Goal: Task Accomplishment & Management: Use online tool/utility

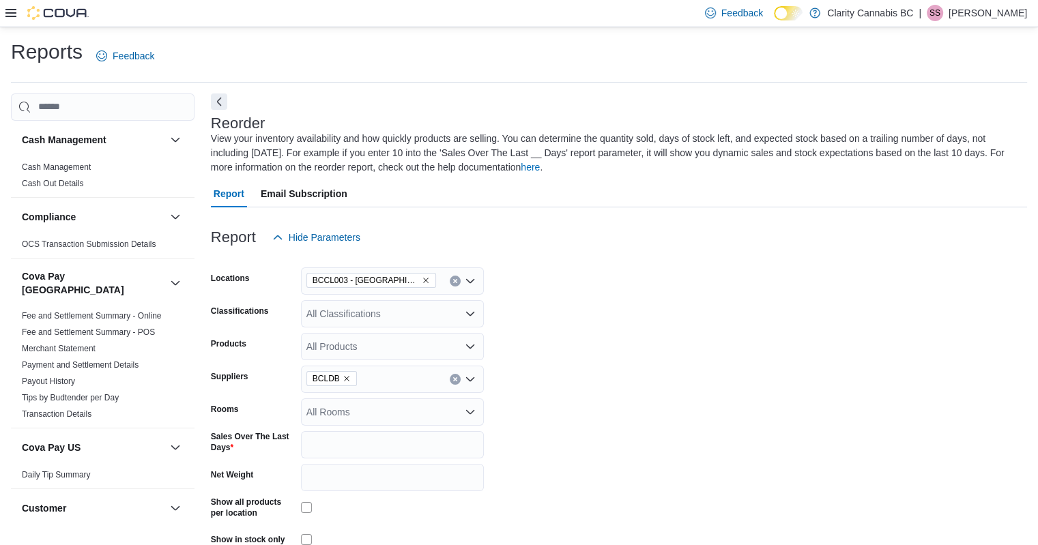
scroll to position [740, 0]
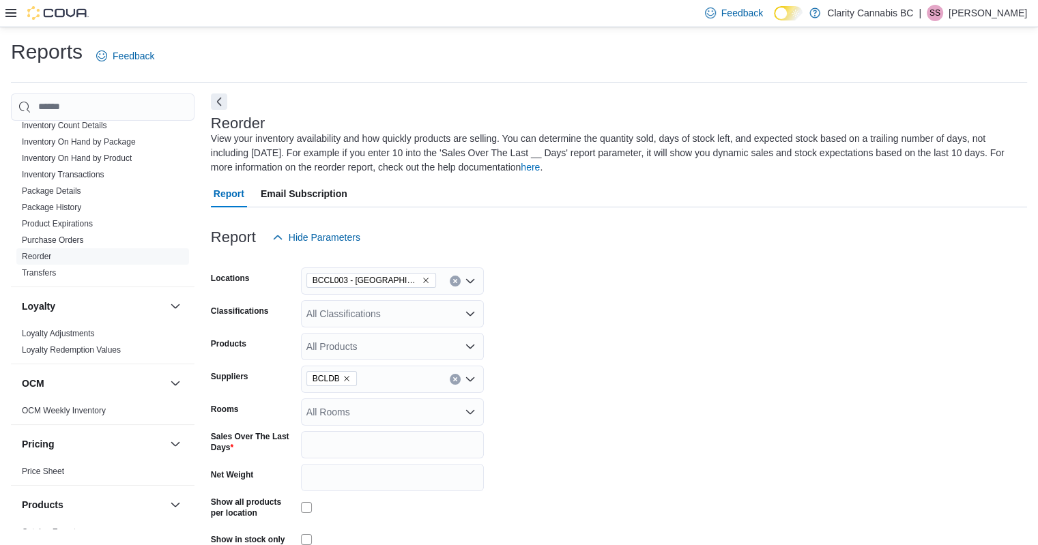
click at [422, 281] on icon "Remove BCCL003 - Langford from selection in this group" at bounding box center [426, 280] width 8 height 8
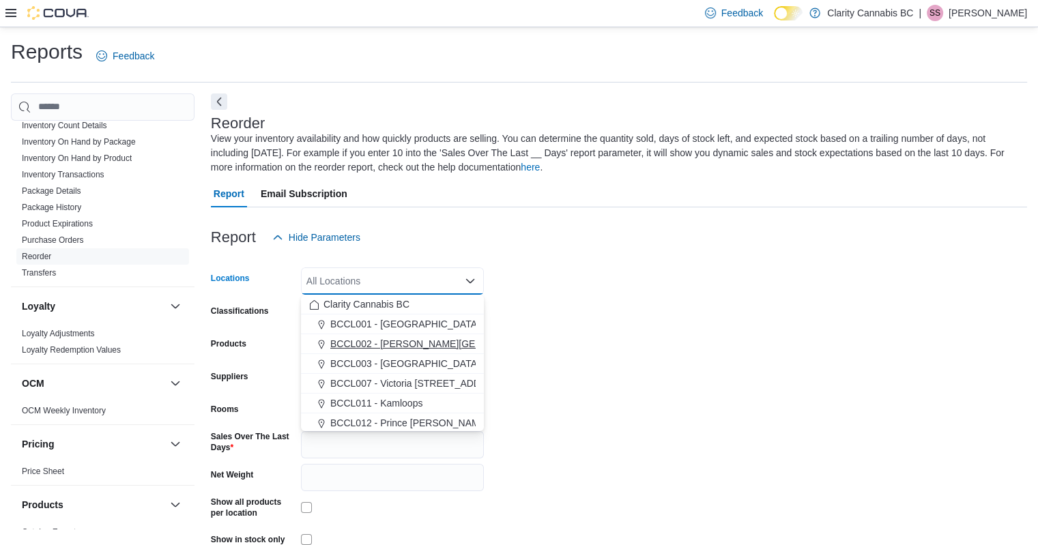
scroll to position [22, 0]
click at [395, 422] on span "BCCL013 - Victoria Quadra St" at bounding box center [394, 421] width 128 height 14
click at [633, 338] on form "Locations BCCL013 - [GEOGRAPHIC_DATA] box. Selected. BCCL013 - Victoria Quadra …" at bounding box center [619, 419] width 816 height 337
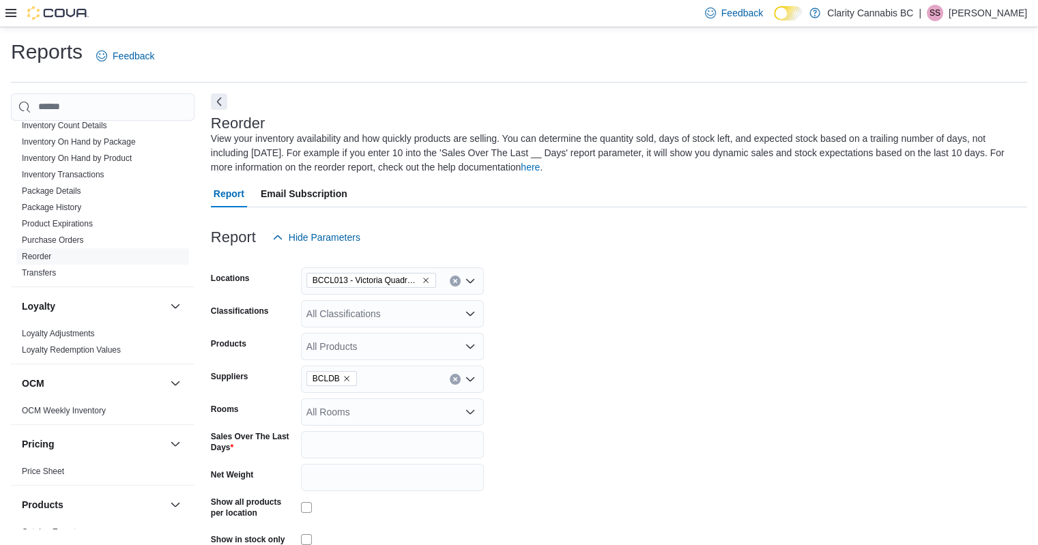
scroll to position [70, 0]
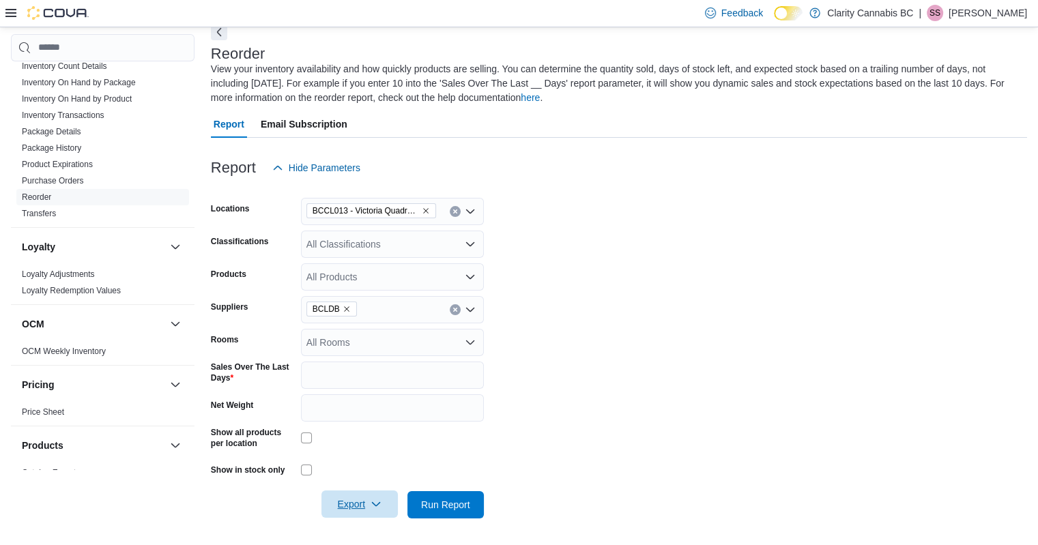
click at [355, 502] on span "Export" at bounding box center [360, 504] width 60 height 27
click at [371, 425] on span "Export to Excel" at bounding box center [361, 421] width 61 height 11
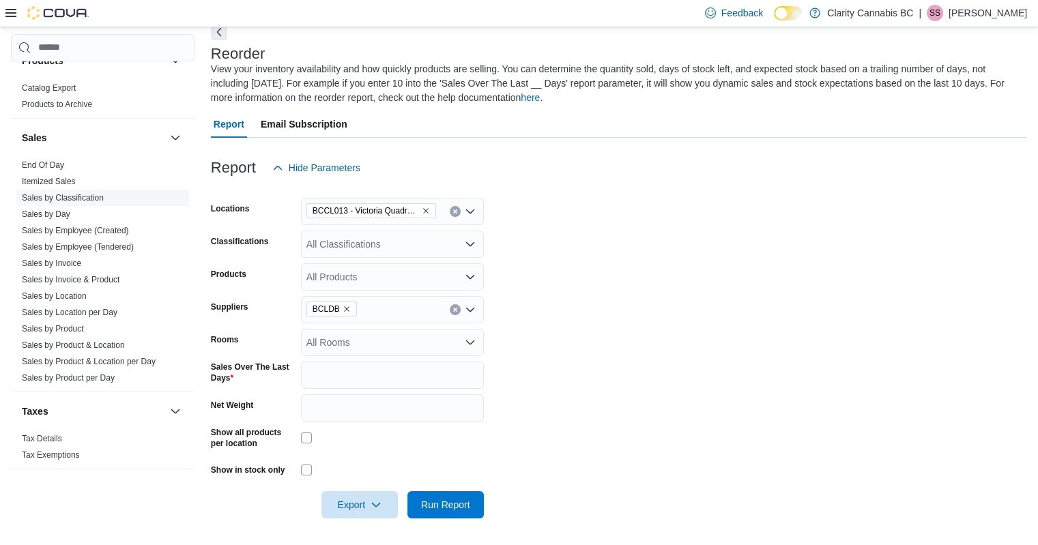
click at [49, 193] on link "Sales by Classification" at bounding box center [63, 198] width 82 height 10
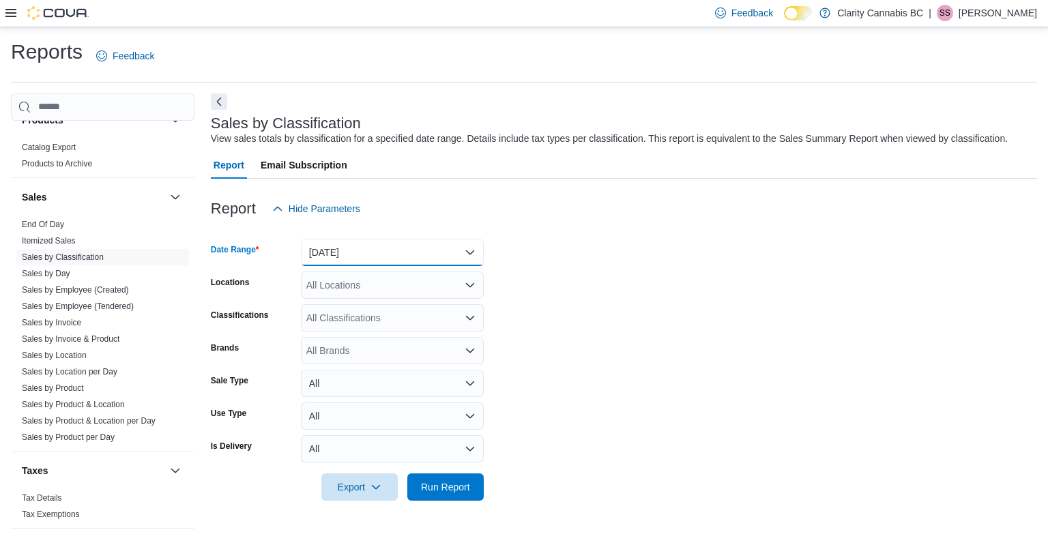
click at [412, 249] on button "[DATE]" at bounding box center [392, 252] width 183 height 27
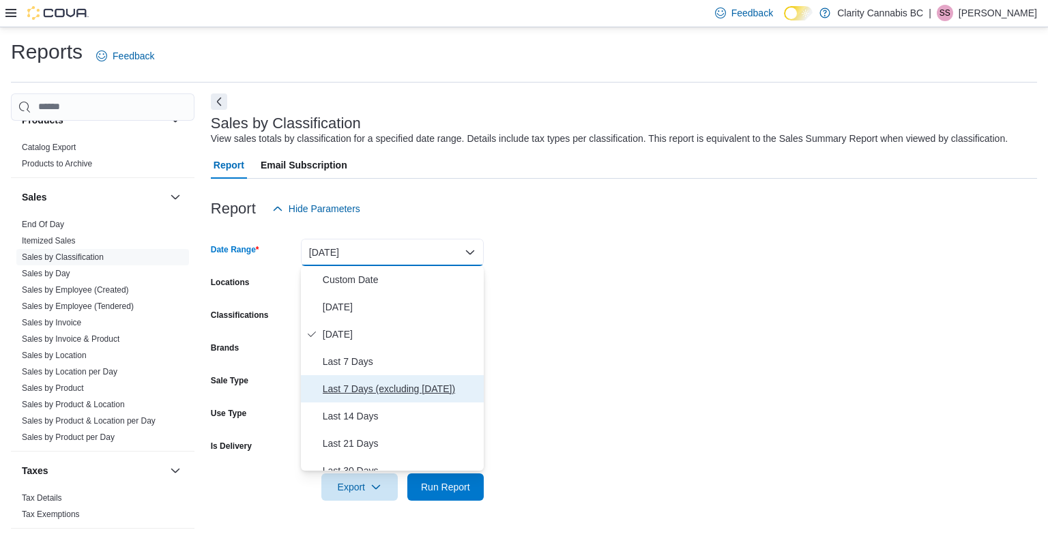
click at [352, 381] on span "Last 7 Days (excluding [DATE])" at bounding box center [401, 389] width 156 height 16
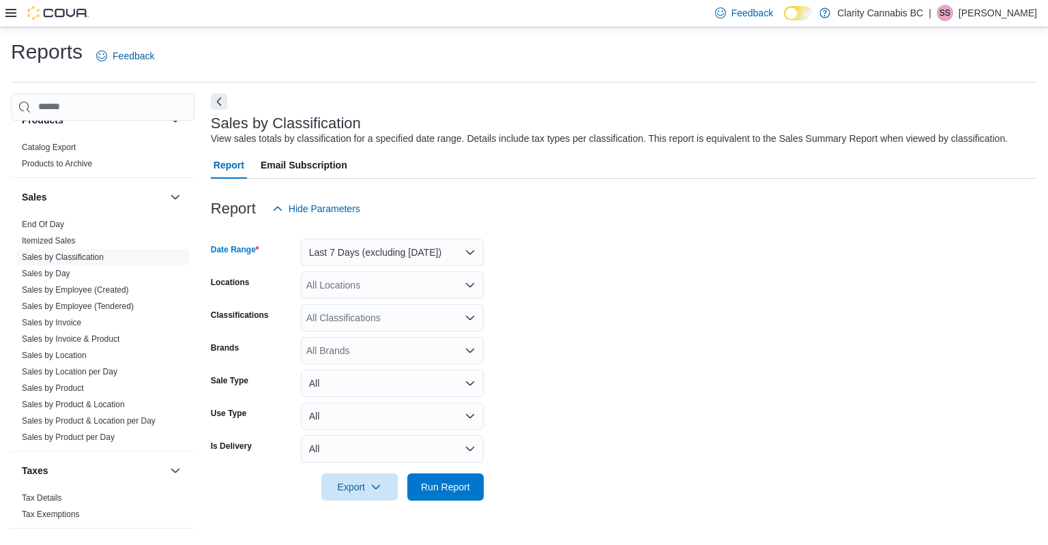
click at [362, 325] on div "All Classifications" at bounding box center [392, 317] width 183 height 27
click at [614, 304] on form "Date Range Last 7 Days (excluding [DATE]) Locations All Locations Classificatio…" at bounding box center [624, 362] width 827 height 278
click at [347, 492] on span "Export" at bounding box center [360, 486] width 60 height 27
click at [434, 477] on span "Run Report" at bounding box center [446, 486] width 60 height 27
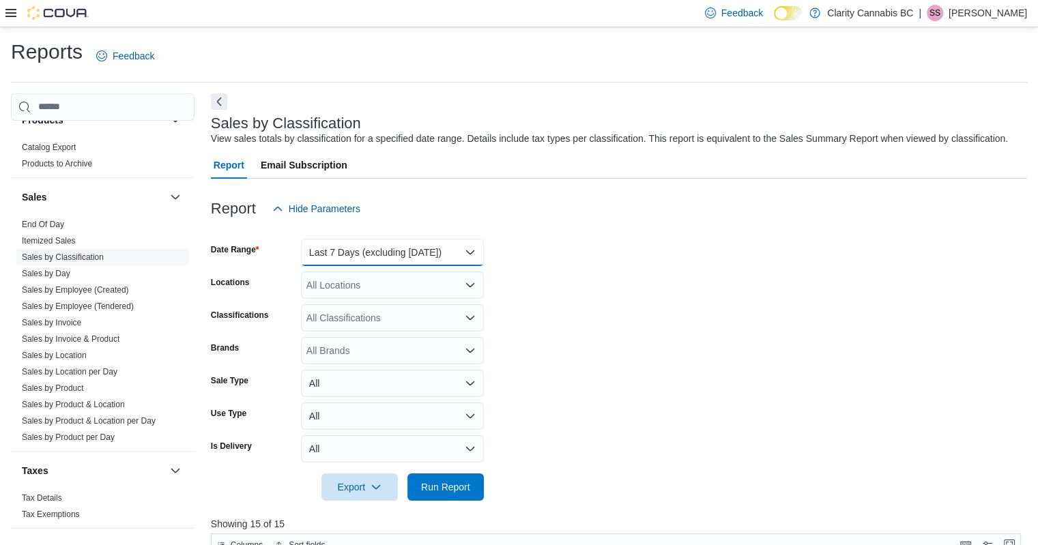
click at [459, 266] on button "Last 7 Days (excluding [DATE])" at bounding box center [392, 252] width 183 height 27
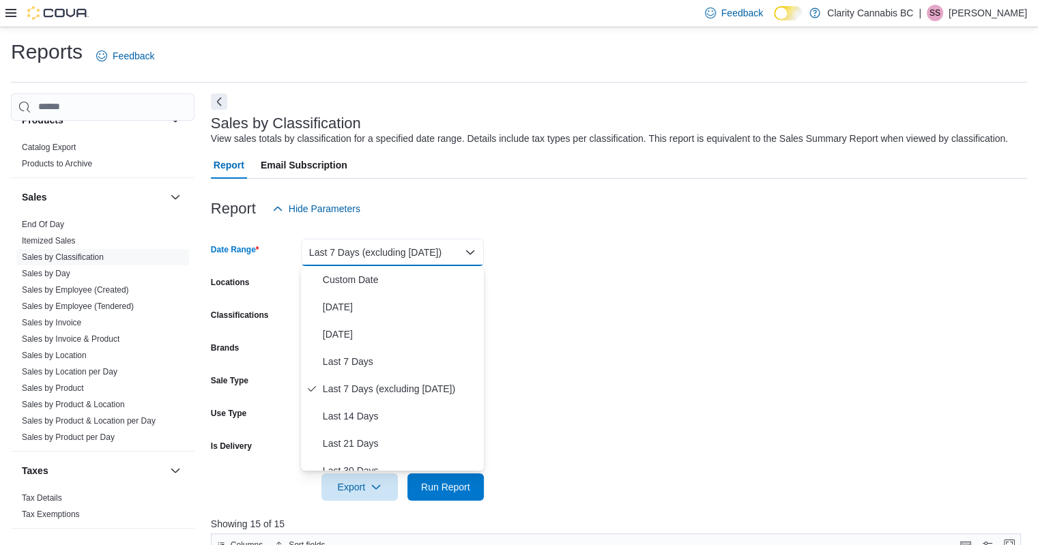
click at [583, 288] on form "Date Range Last 7 Days (excluding [DATE]) Locations All Locations Classificatio…" at bounding box center [619, 362] width 816 height 278
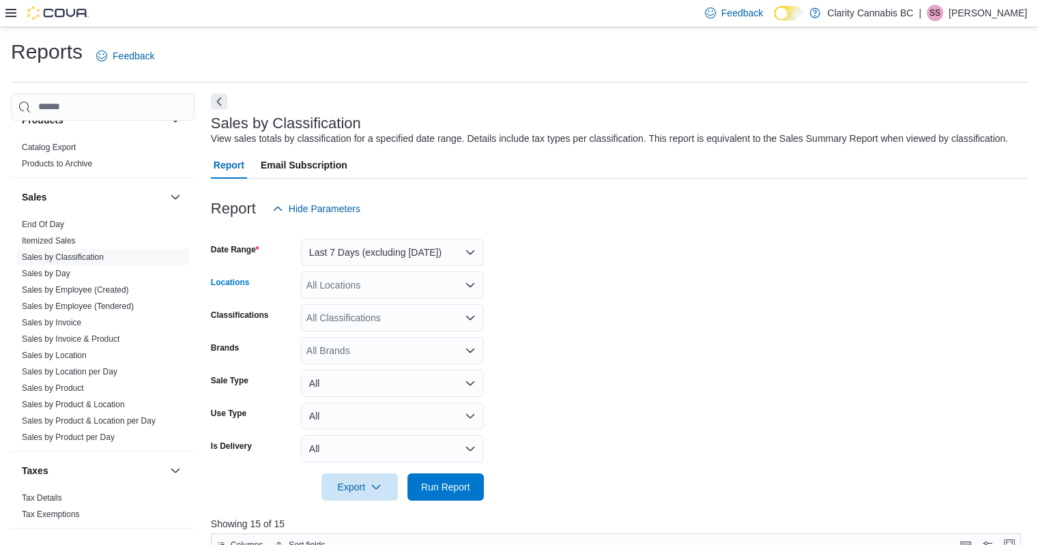
click at [406, 281] on div "All Locations" at bounding box center [392, 285] width 183 height 27
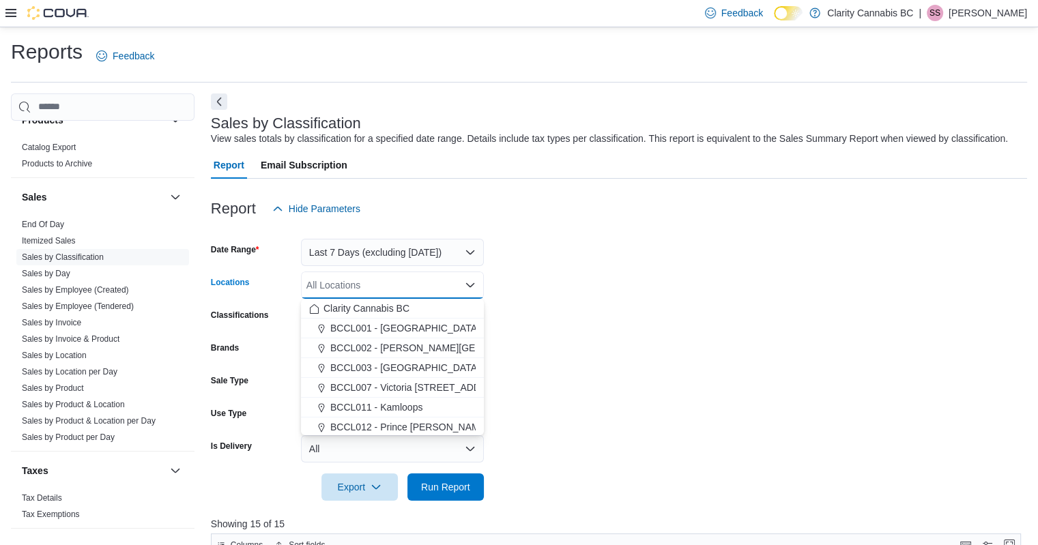
scroll to position [22, 0]
click at [401, 424] on span "BCCL013 - Victoria Quadra St" at bounding box center [394, 425] width 128 height 14
click at [690, 357] on form "Date Range Last 7 Days (excluding [DATE]) Locations BCCL013 - [GEOGRAPHIC_DATA]…" at bounding box center [619, 362] width 816 height 278
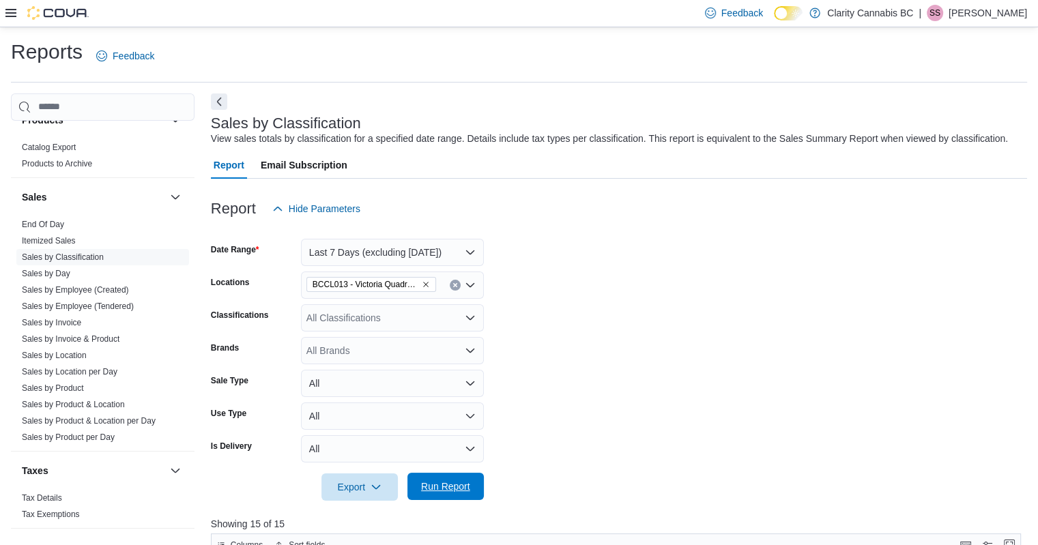
click at [432, 477] on span "Run Report" at bounding box center [446, 486] width 60 height 27
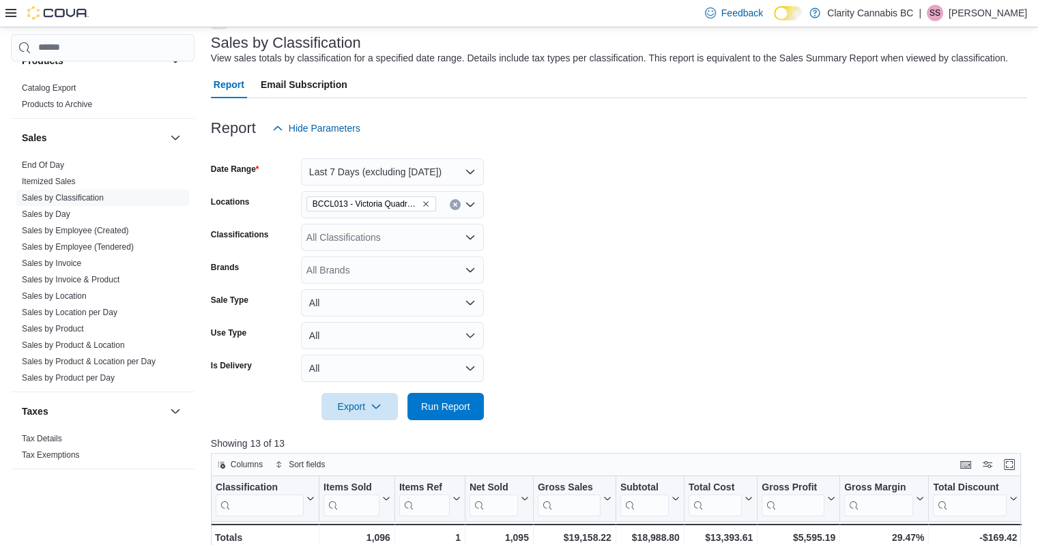
scroll to position [78, 0]
